Goal: Task Accomplishment & Management: Manage account settings

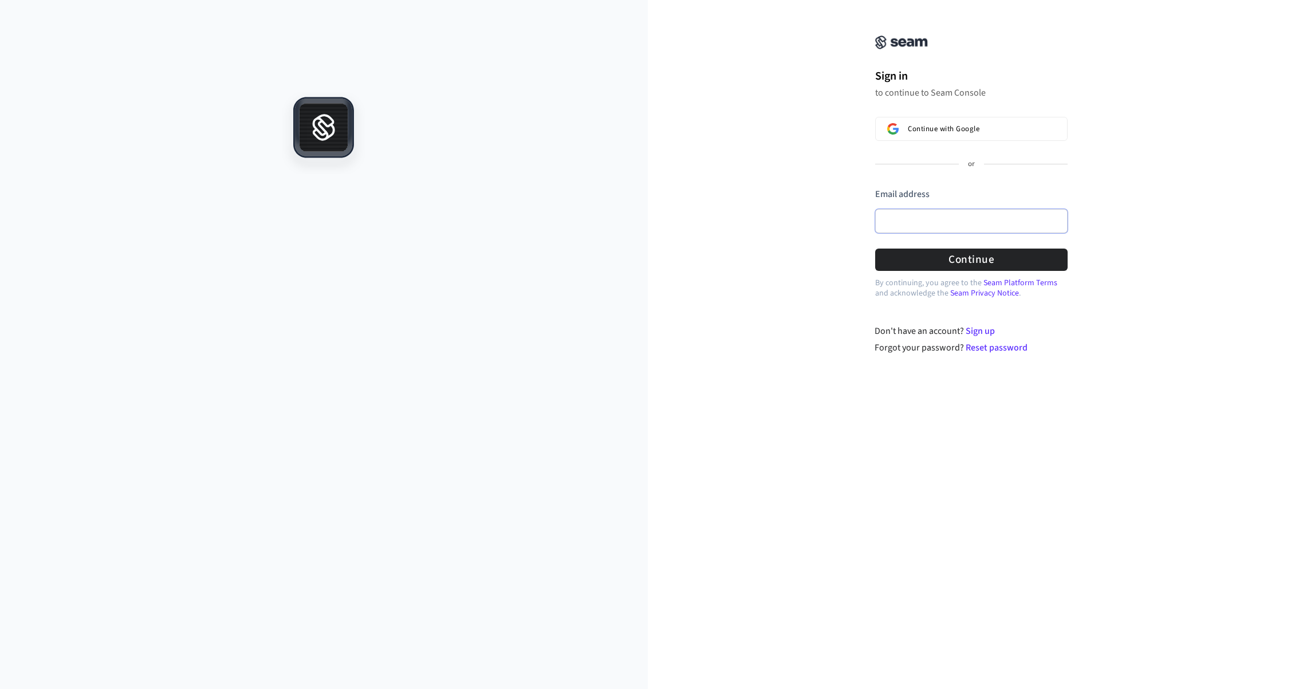
click at [901, 219] on input "Email address" at bounding box center [971, 221] width 192 height 24
type input "**********"
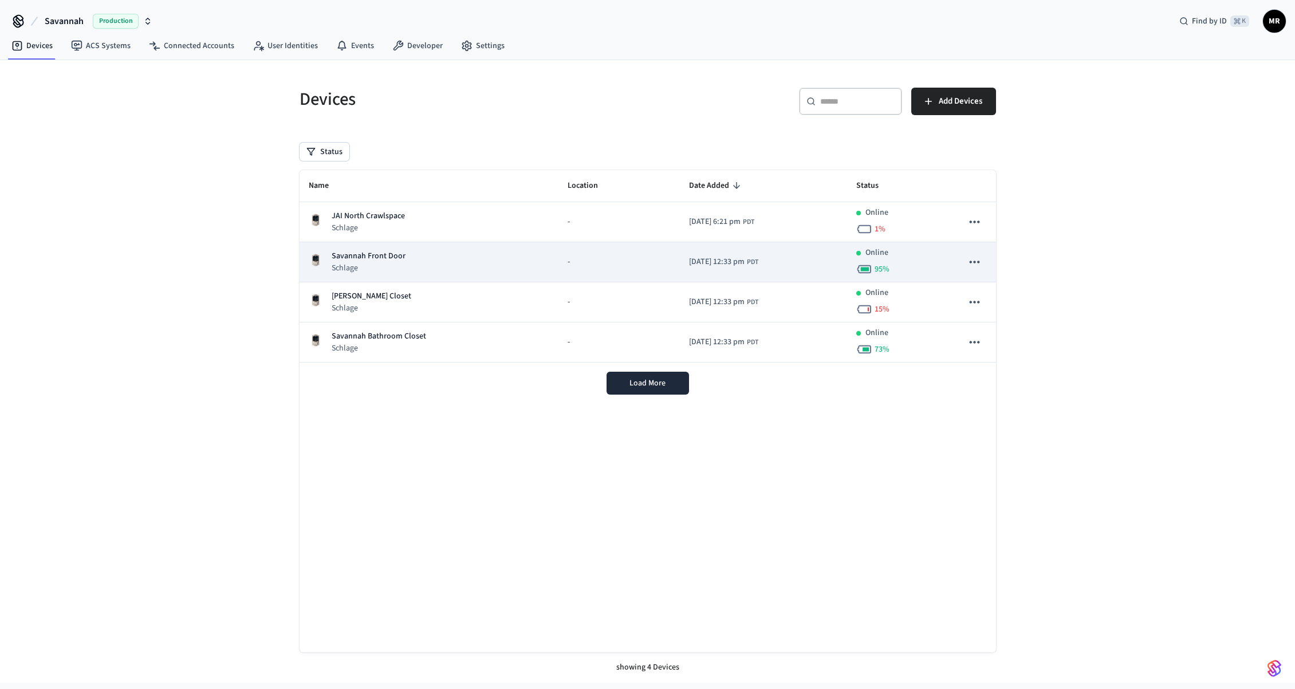
click at [369, 258] on p "Savannah Front Door" at bounding box center [369, 256] width 74 height 12
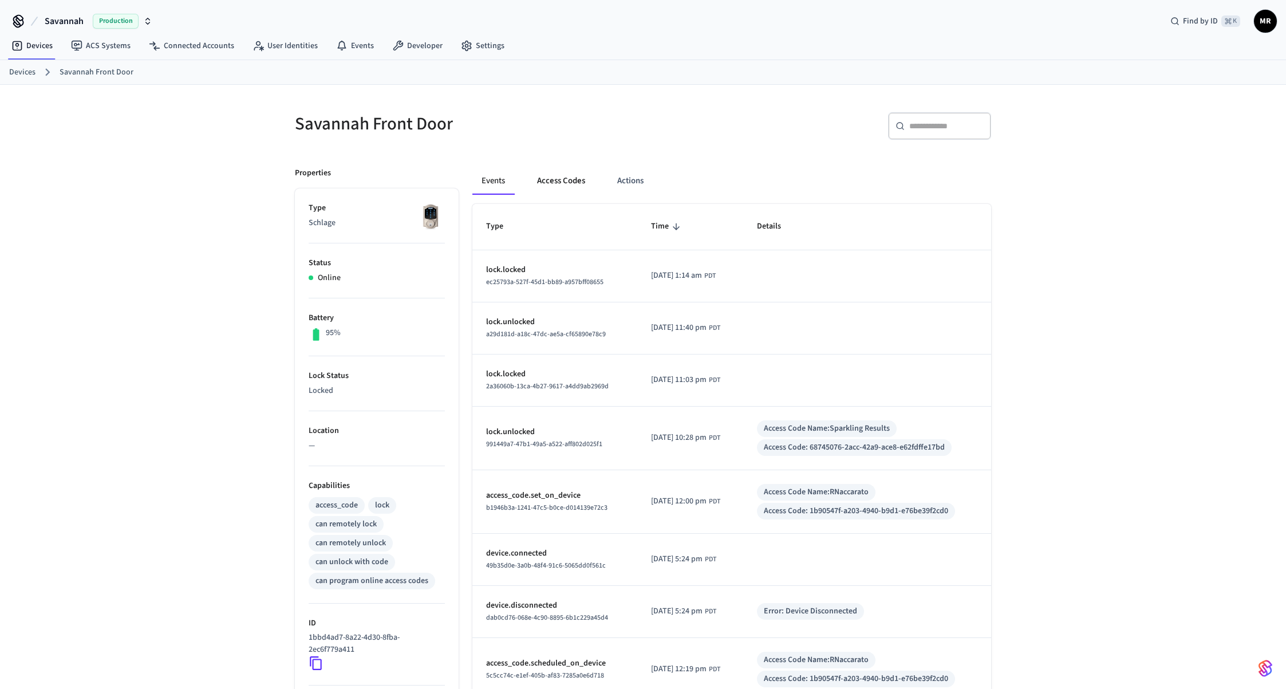
click at [559, 185] on button "Access Codes" at bounding box center [561, 180] width 66 height 27
